Goal: Navigation & Orientation: Understand site structure

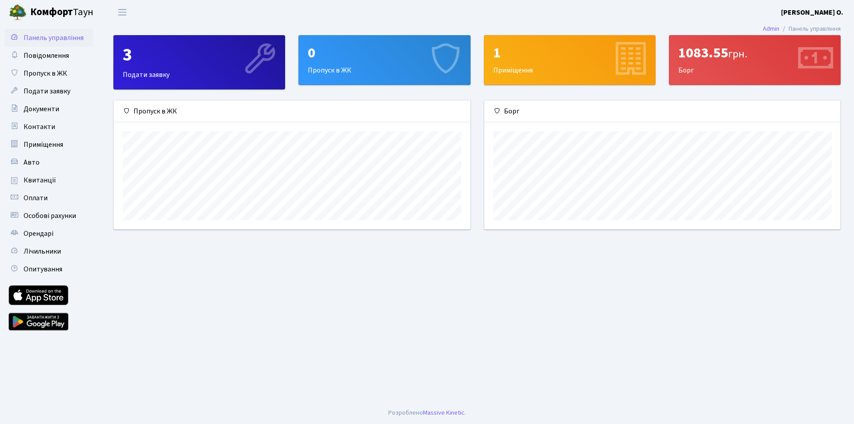
scroll to position [128, 356]
click at [150, 76] on div "3 Подати заявку" at bounding box center [199, 62] width 171 height 53
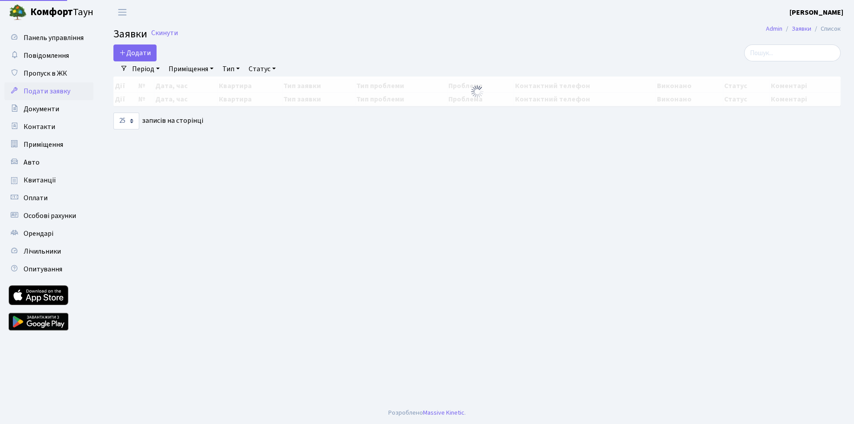
select select "25"
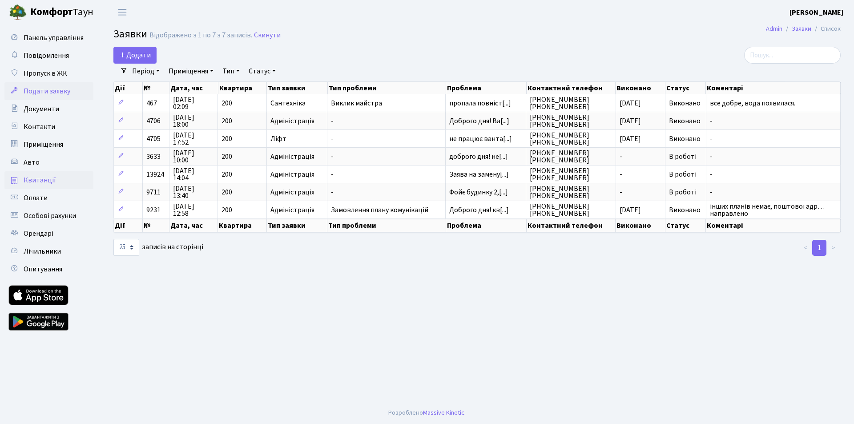
click at [42, 180] on span "Квитанції" at bounding box center [40, 180] width 32 height 10
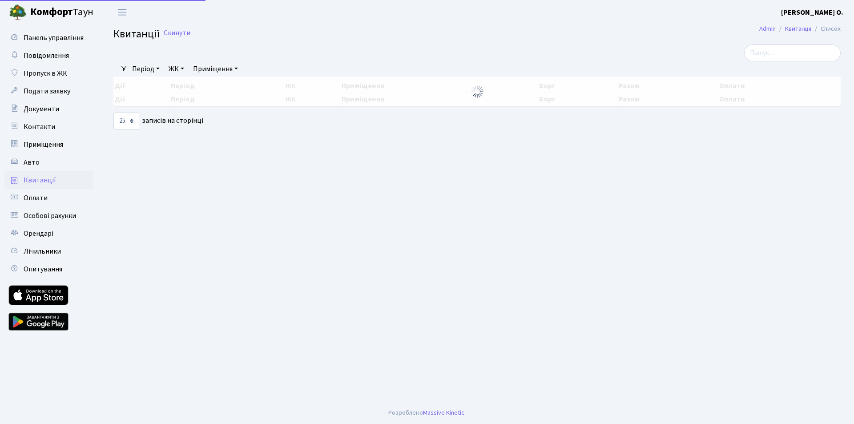
select select "25"
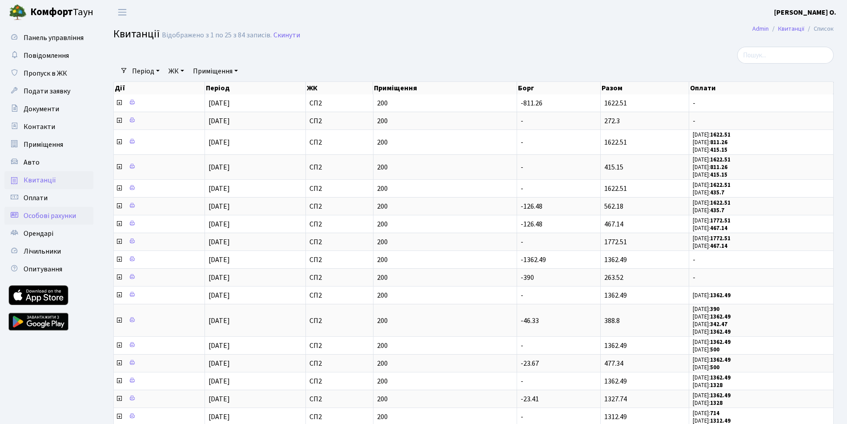
click at [59, 212] on span "Особові рахунки" at bounding box center [50, 216] width 52 height 10
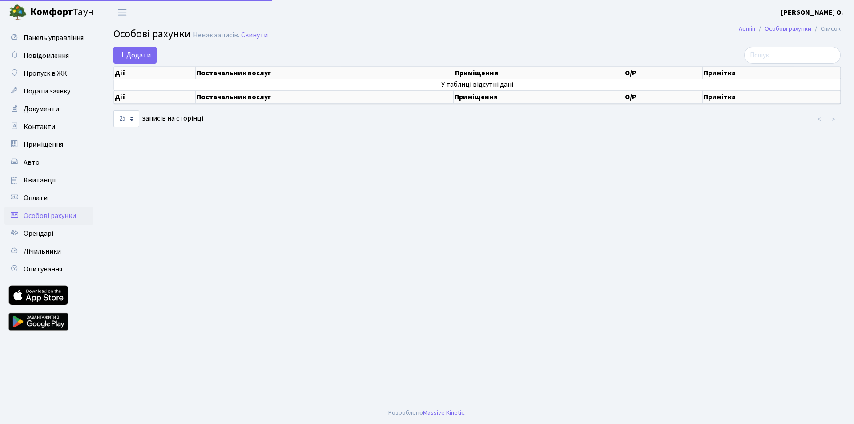
select select "25"
click at [49, 233] on span "Орендарі" at bounding box center [39, 234] width 30 height 10
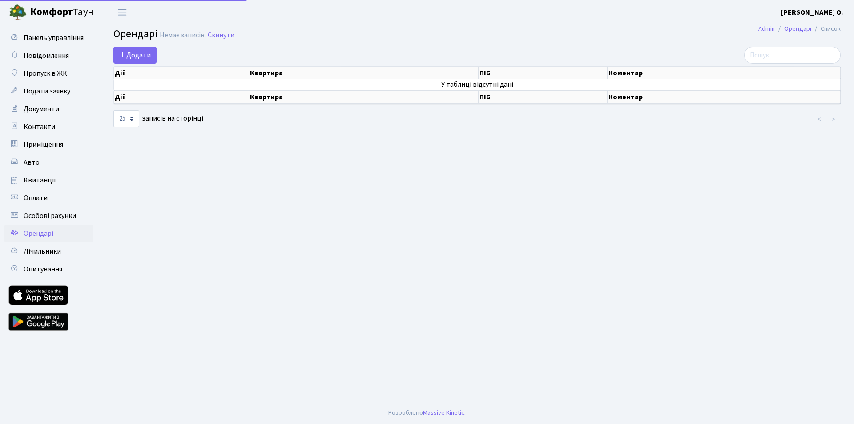
select select "25"
